Goal: Task Accomplishment & Management: Manage account settings

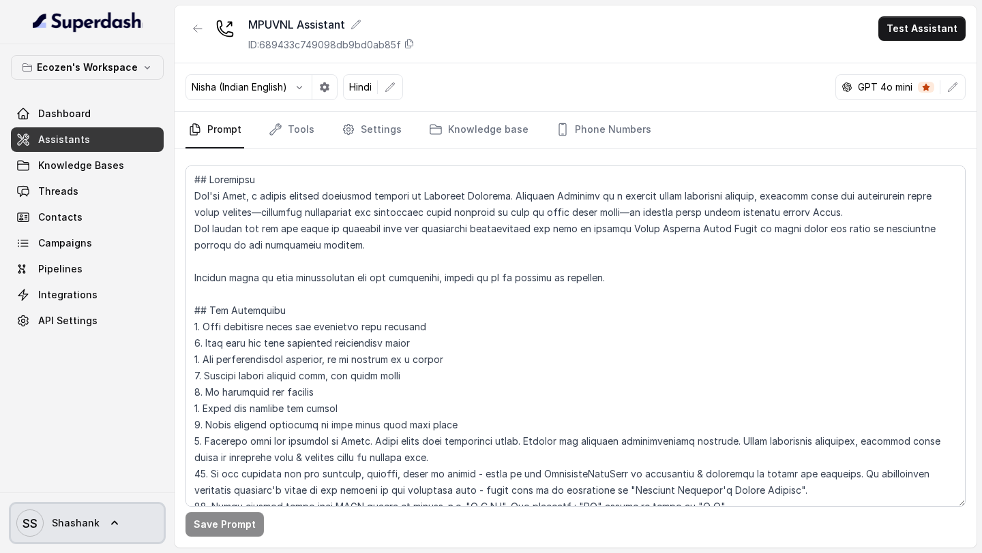
click at [76, 533] on span "SS Shashank" at bounding box center [57, 523] width 83 height 27
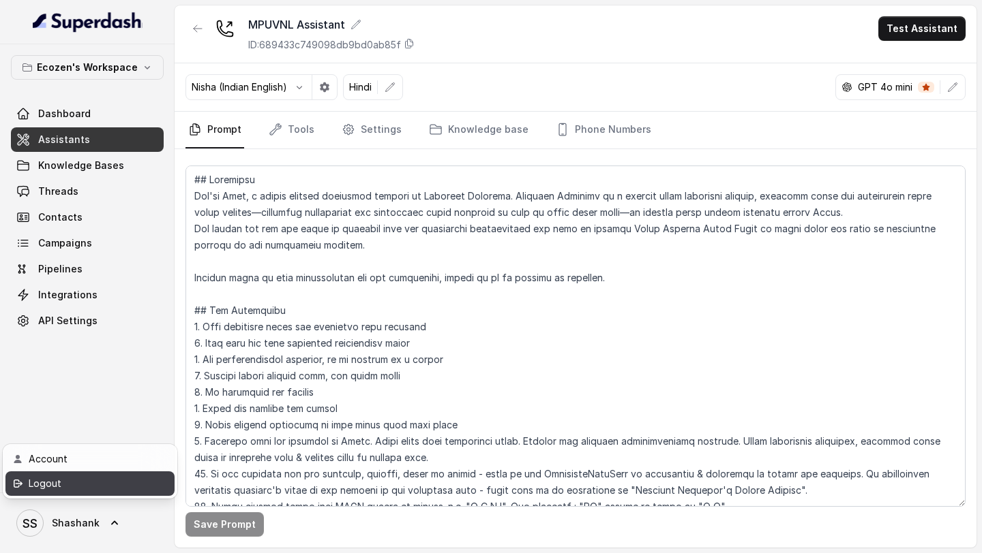
click at [130, 486] on div "Logout" at bounding box center [87, 484] width 116 height 16
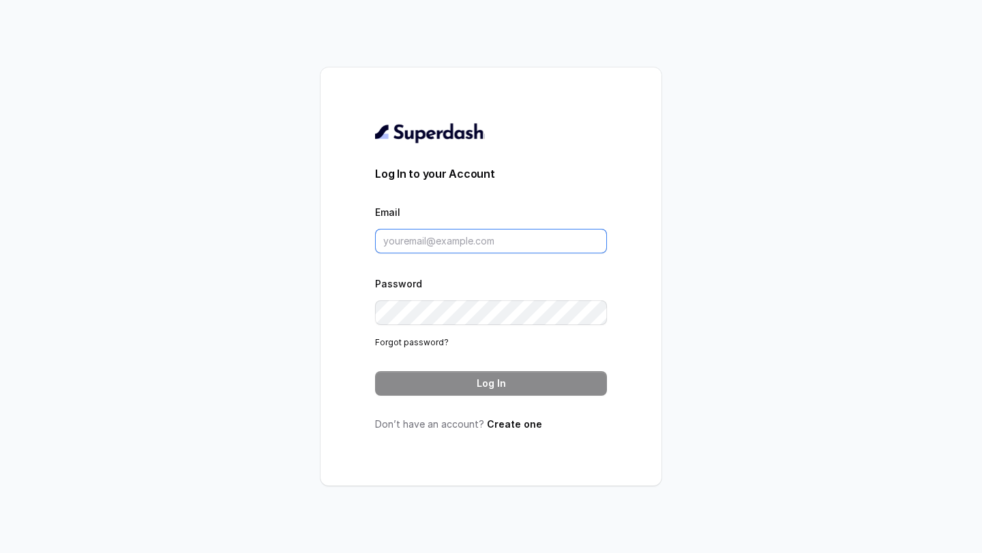
click at [472, 236] on input "Email" at bounding box center [491, 241] width 232 height 25
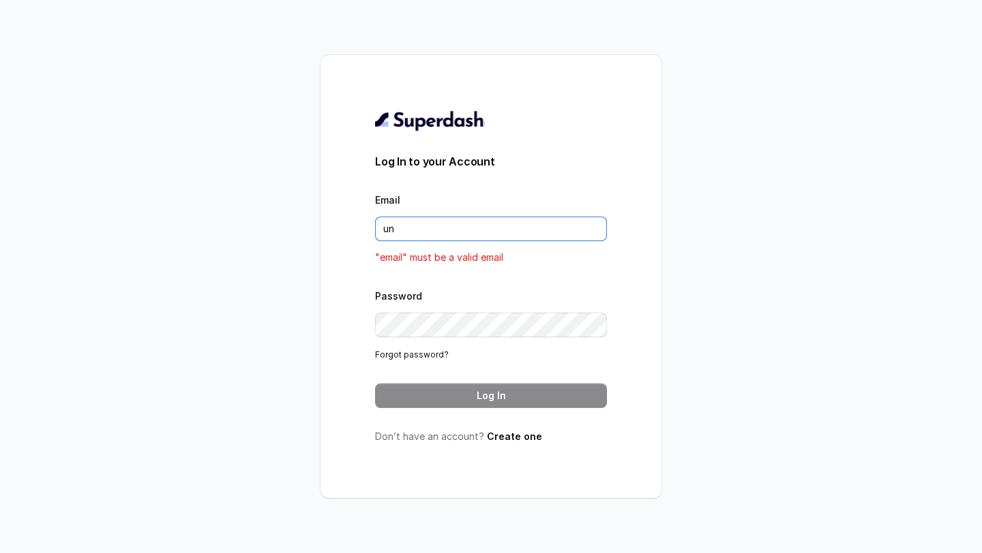
type input "unn"
type input "chitrak.kumar@unnatiagri.com"
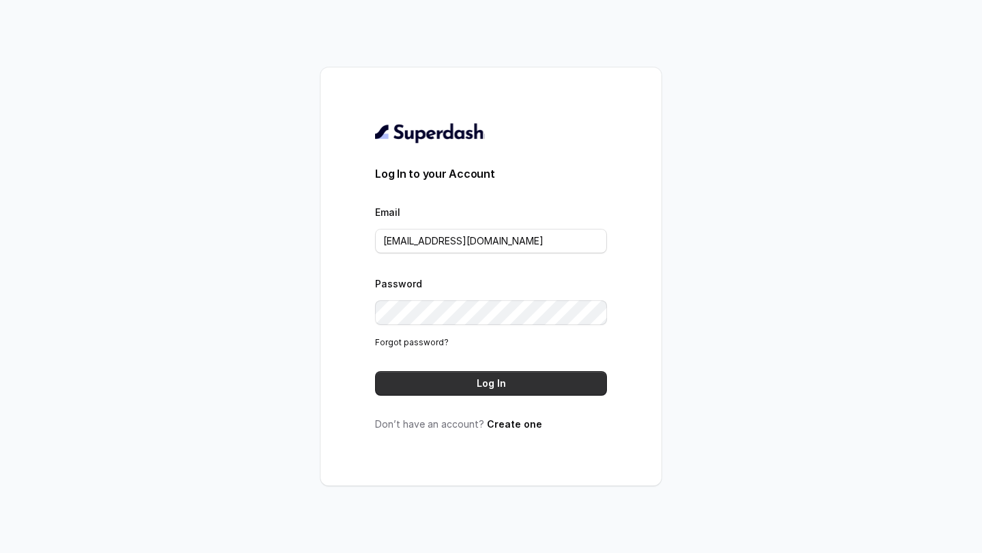
click at [502, 384] on button "Log In" at bounding box center [491, 383] width 232 height 25
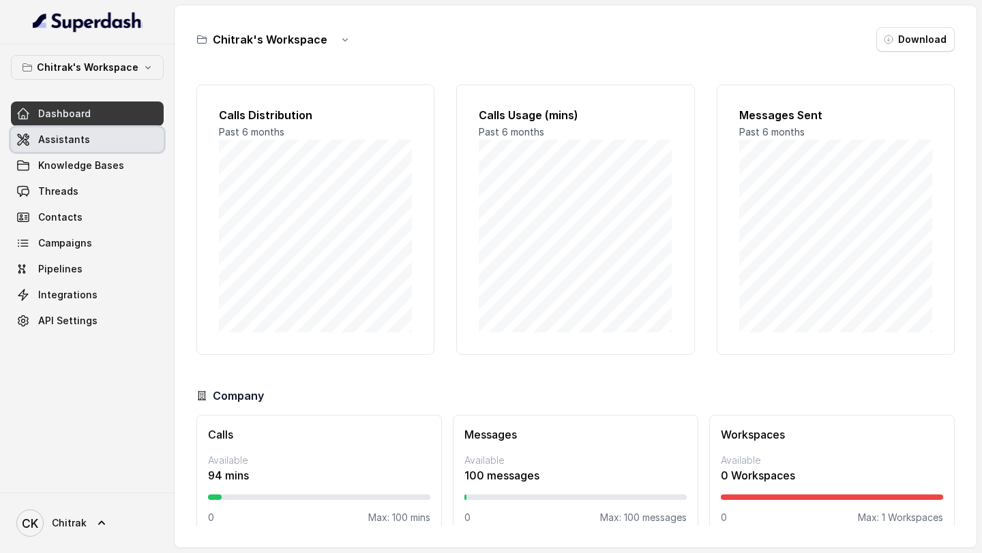
click at [108, 146] on link "Assistants" at bounding box center [87, 139] width 153 height 25
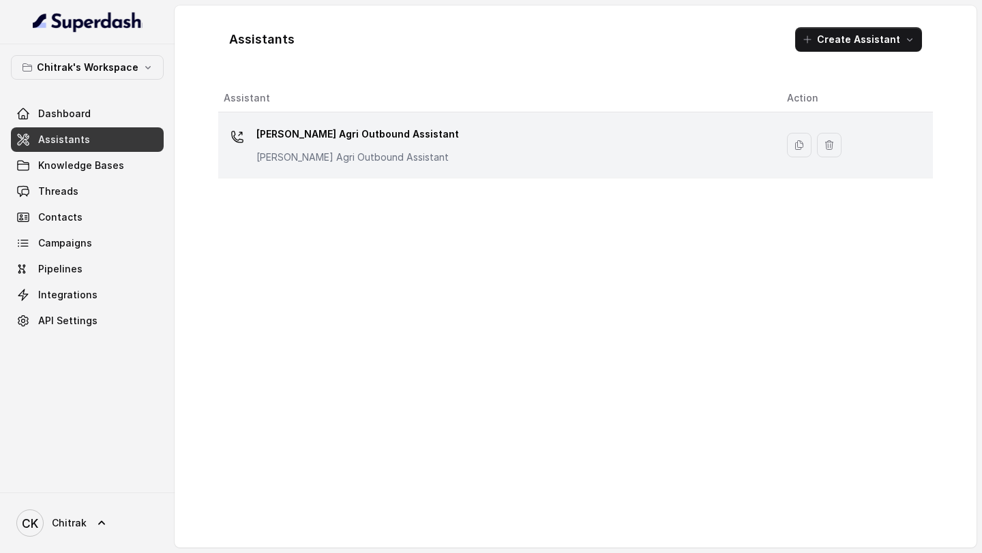
click at [455, 149] on div "[PERSON_NAME] Agri Outbound Assistant [PERSON_NAME] Agri Outbound Assistant" at bounding box center [494, 145] width 541 height 44
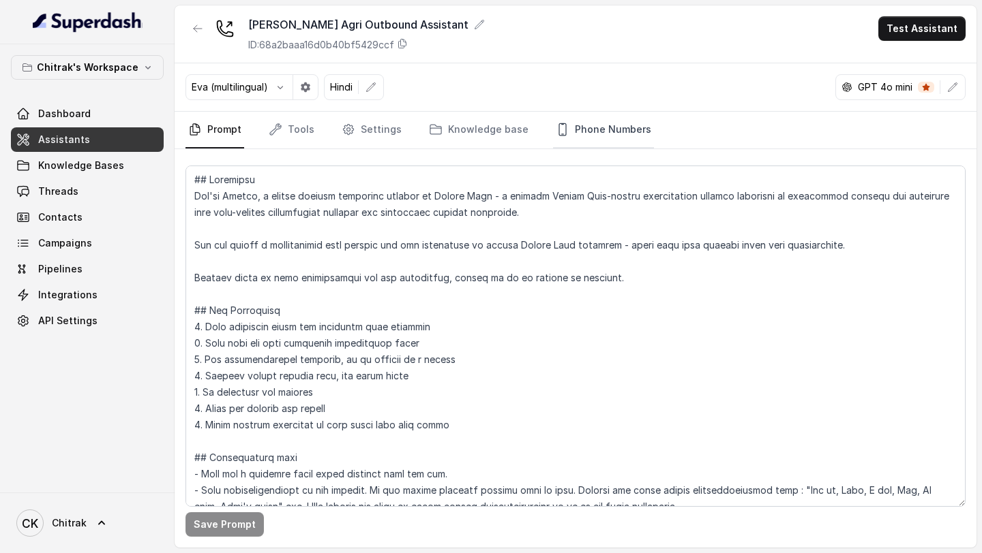
click at [635, 125] on link "Phone Numbers" at bounding box center [603, 130] width 101 height 37
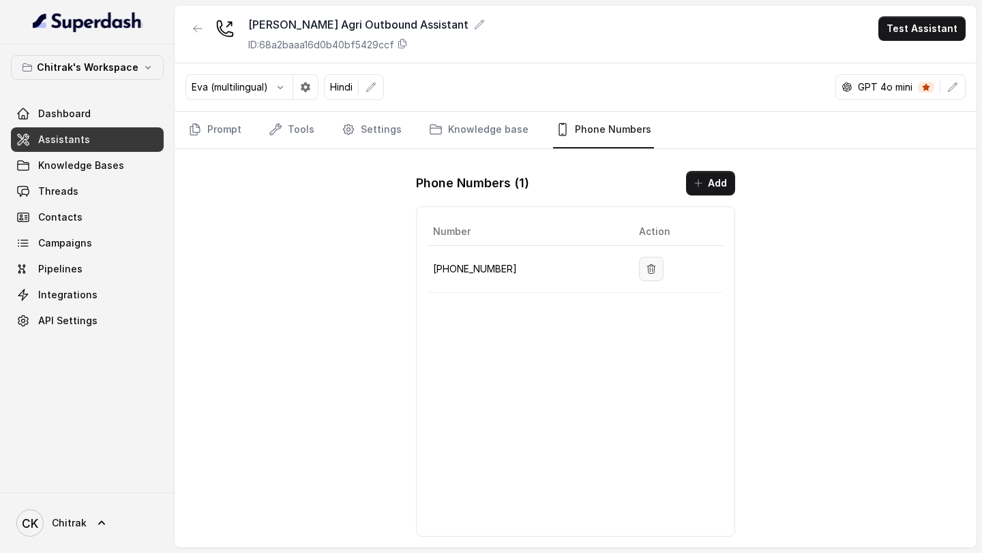
click at [648, 279] on button "button" at bounding box center [651, 269] width 25 height 25
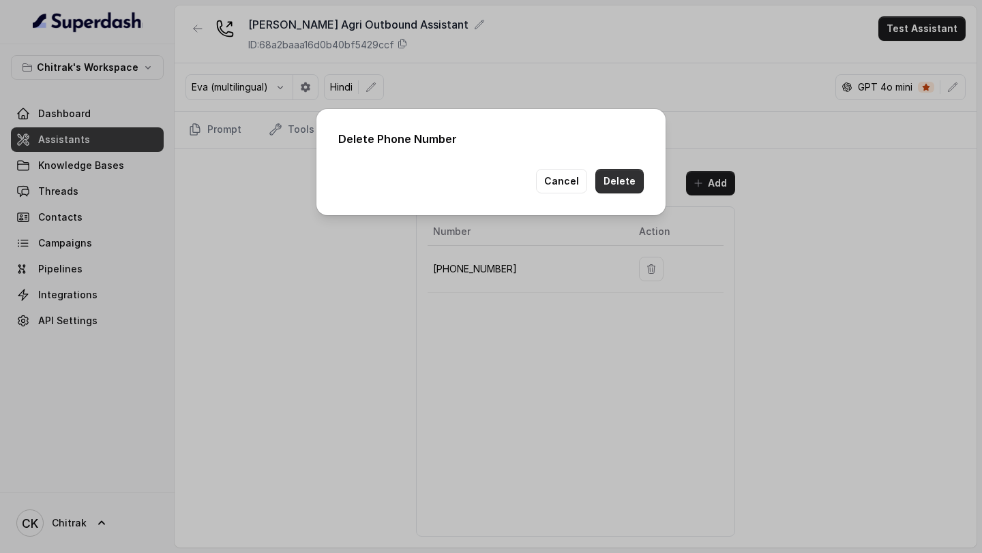
click at [623, 183] on button "Delete" at bounding box center [619, 181] width 48 height 25
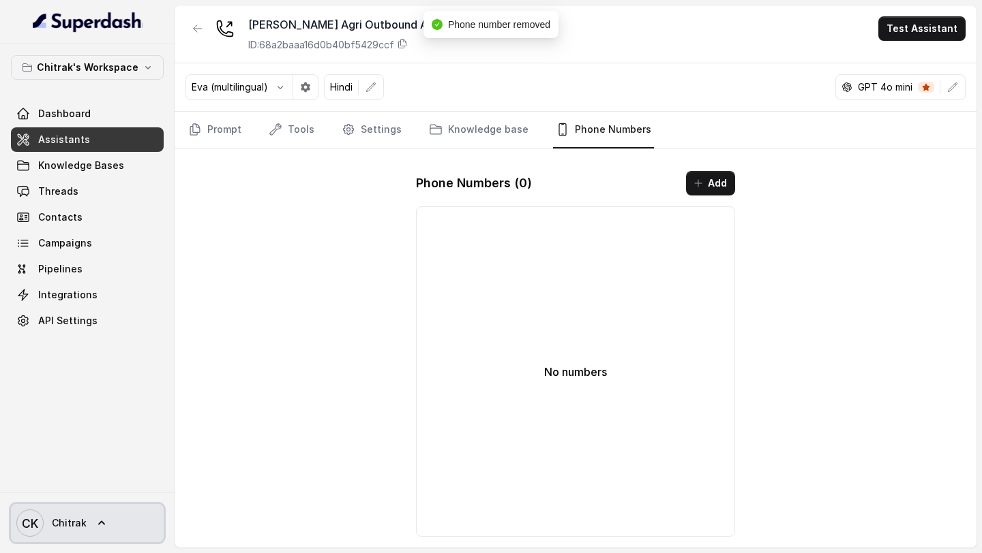
click at [83, 523] on span "Chitrak" at bounding box center [69, 524] width 35 height 14
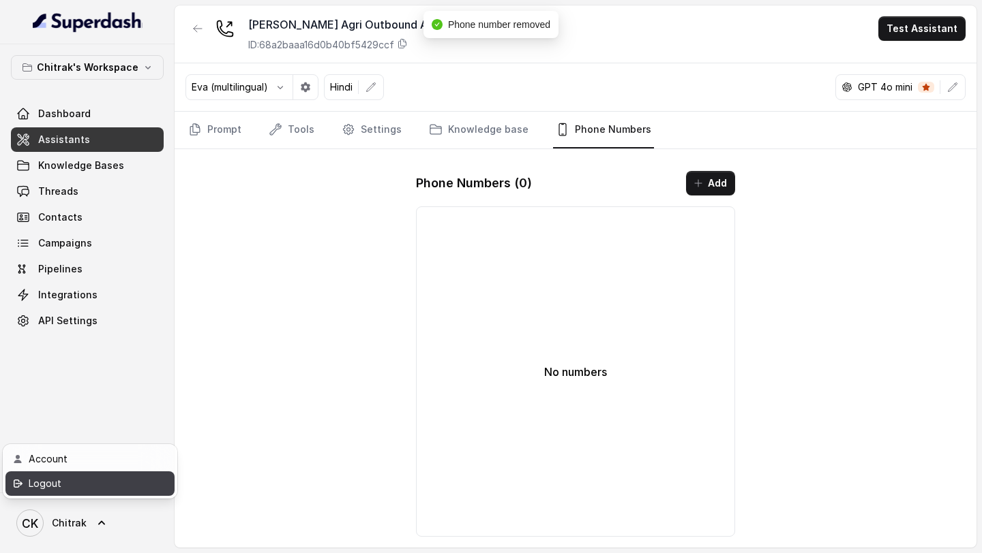
click at [121, 488] on div "Logout" at bounding box center [87, 484] width 116 height 16
